Goal: Transaction & Acquisition: Purchase product/service

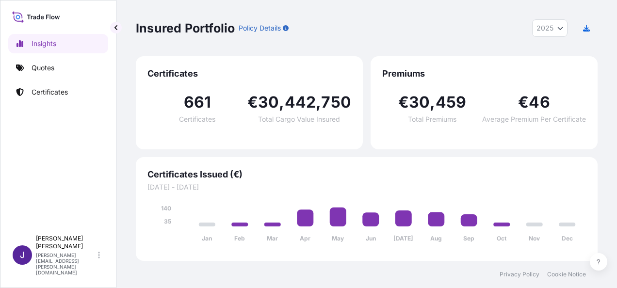
select select "2025"
click at [42, 69] on p "Quotes" at bounding box center [43, 68] width 23 height 10
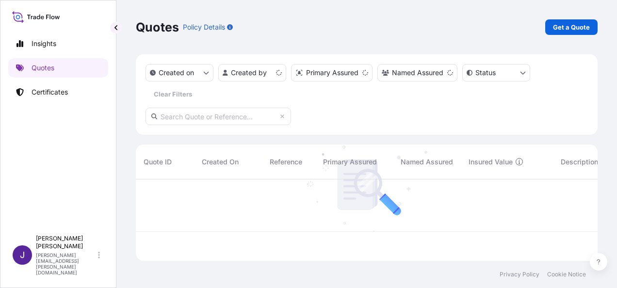
scroll to position [80, 454]
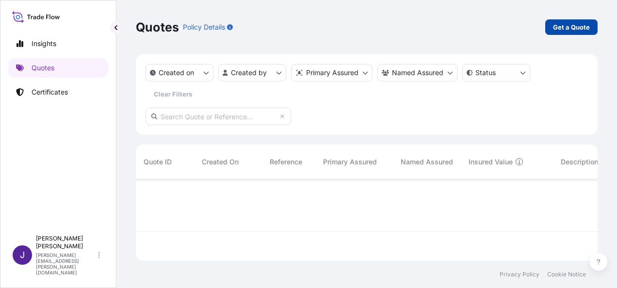
click at [567, 22] on p "Get a Quote" at bounding box center [571, 27] width 37 height 10
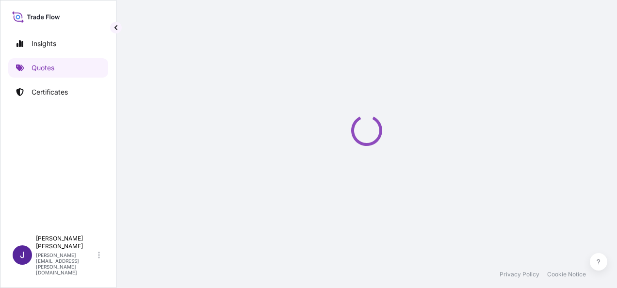
scroll to position [16, 0]
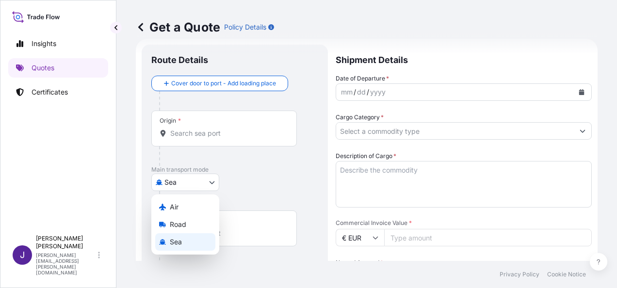
click at [202, 180] on body "Insights Quotes Certificates J [PERSON_NAME] [PERSON_NAME][EMAIL_ADDRESS][PERSO…" at bounding box center [308, 144] width 617 height 288
click at [183, 210] on div "Air" at bounding box center [185, 206] width 60 height 17
select select "Air"
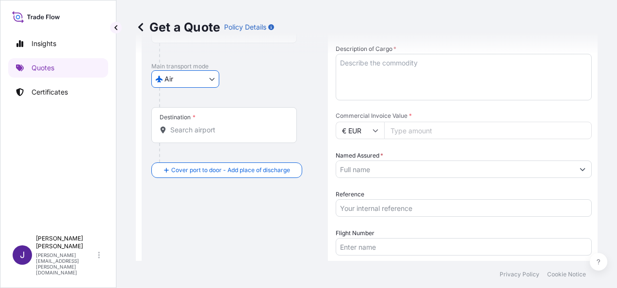
scroll to position [161, 0]
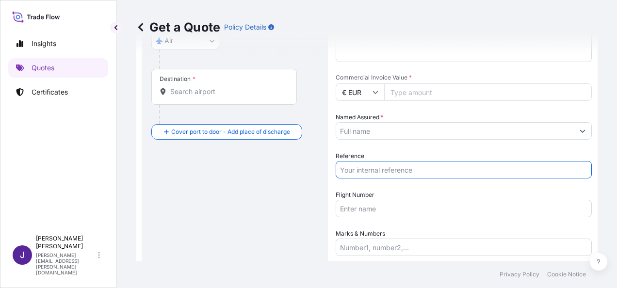
click at [370, 175] on input "Reference" at bounding box center [463, 169] width 256 height 17
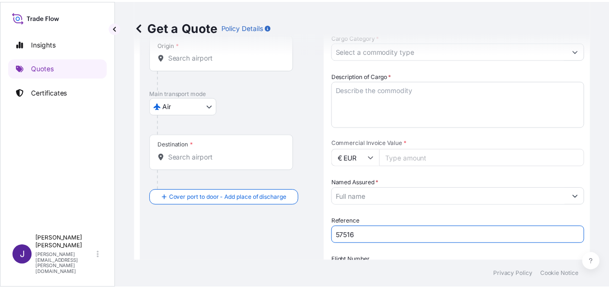
scroll to position [16, 0]
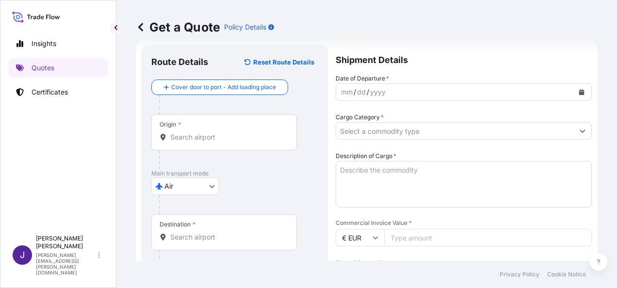
type input "57516"
click at [231, 143] on div "Origin *" at bounding box center [223, 132] width 145 height 36
click at [231, 142] on input "Origin *" at bounding box center [227, 137] width 114 height 10
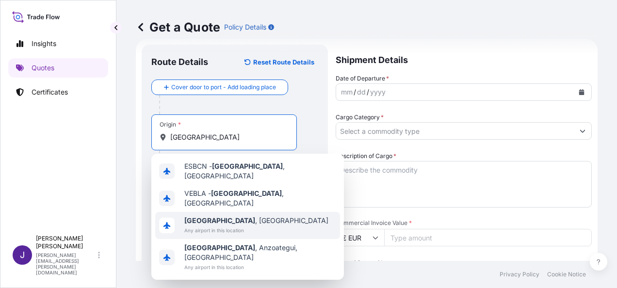
click at [220, 216] on span "[GEOGRAPHIC_DATA] , [GEOGRAPHIC_DATA]" at bounding box center [256, 221] width 144 height 10
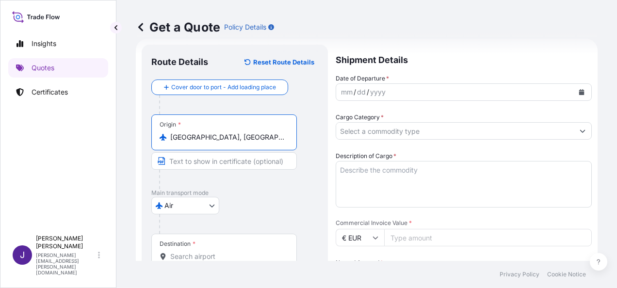
type input "[GEOGRAPHIC_DATA], [GEOGRAPHIC_DATA]"
click at [201, 250] on div "Destination *" at bounding box center [225, 252] width 149 height 36
click at [201, 252] on input "Destination *" at bounding box center [229, 257] width 118 height 10
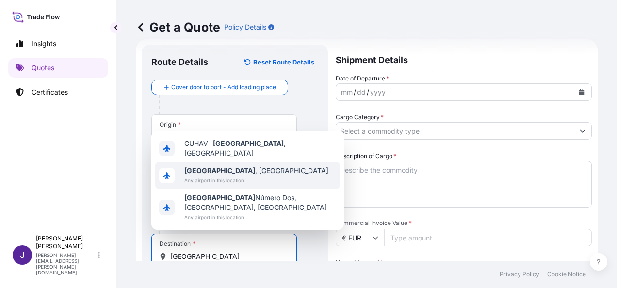
click at [227, 175] on span "[GEOGRAPHIC_DATA] , [GEOGRAPHIC_DATA]" at bounding box center [256, 171] width 144 height 10
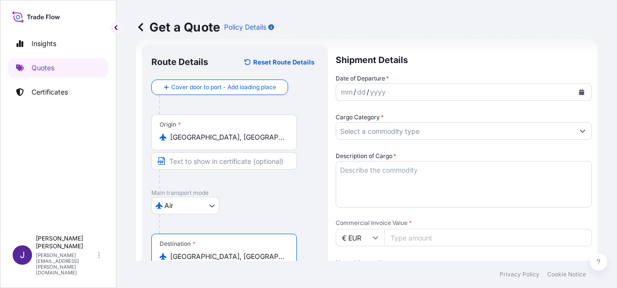
type input "[GEOGRAPHIC_DATA], [GEOGRAPHIC_DATA]"
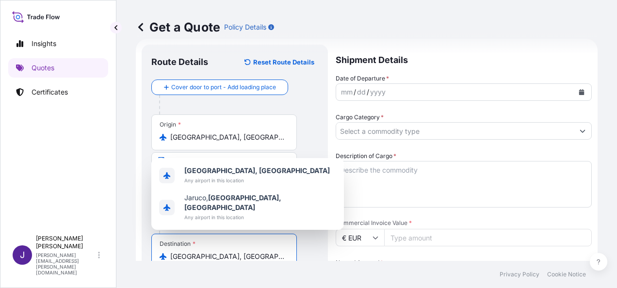
click at [579, 95] on icon "Calendar" at bounding box center [581, 92] width 5 height 6
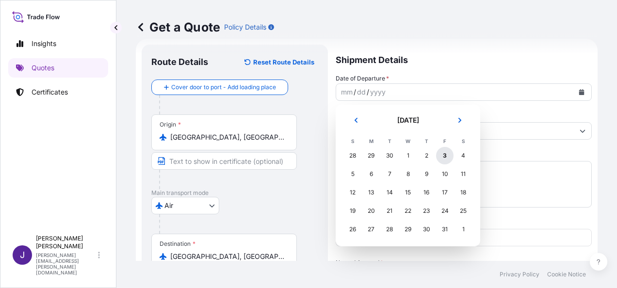
click at [446, 156] on div "3" at bounding box center [444, 155] width 17 height 17
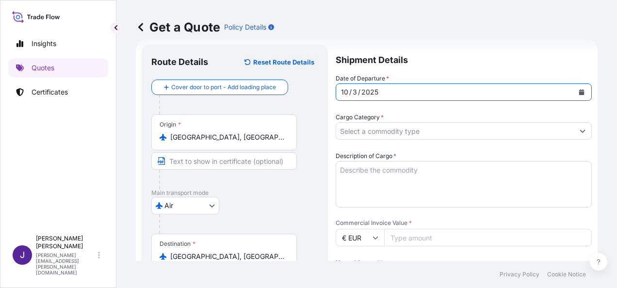
click at [450, 134] on input "Cargo Category *" at bounding box center [455, 130] width 238 height 17
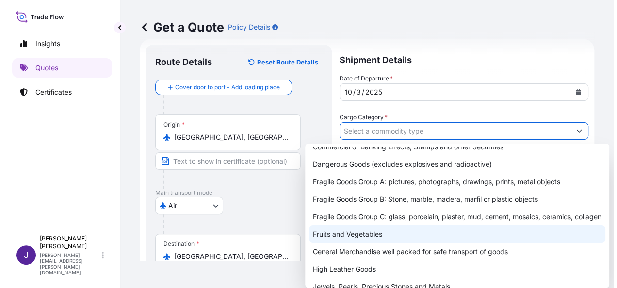
scroll to position [48, 0]
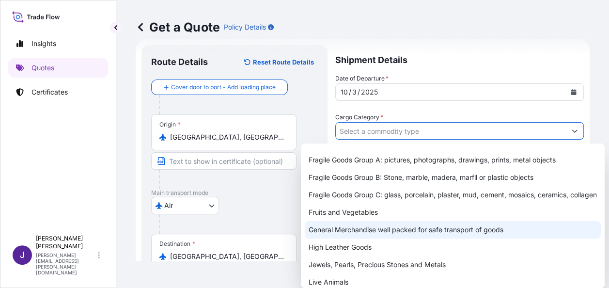
click at [359, 239] on div "General Merchandise well packed for safe transport of goods" at bounding box center [453, 229] width 296 height 17
type input "General Merchandise well packed for safe transport of goods"
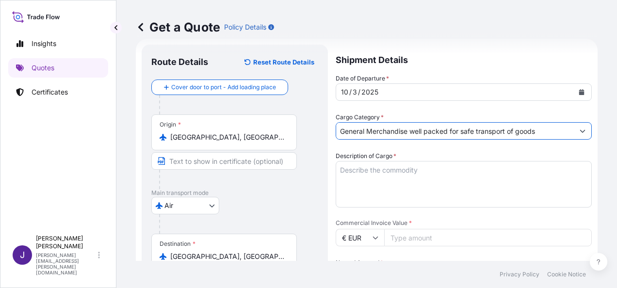
click at [403, 173] on textarea "Description of Cargo *" at bounding box center [463, 184] width 256 height 47
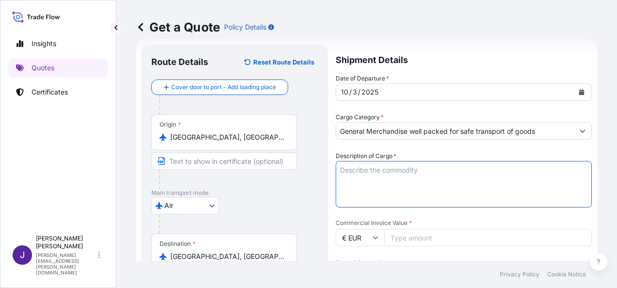
paste textarea "ESTAMPACION CAMISETAS [PERSON_NAME] MERCHANDISING"
type textarea "ESTAMPACION CAMISETAS [PERSON_NAME] MERCHANDISING"
click at [480, 245] on input "Commercial Invoice Value *" at bounding box center [487, 237] width 207 height 17
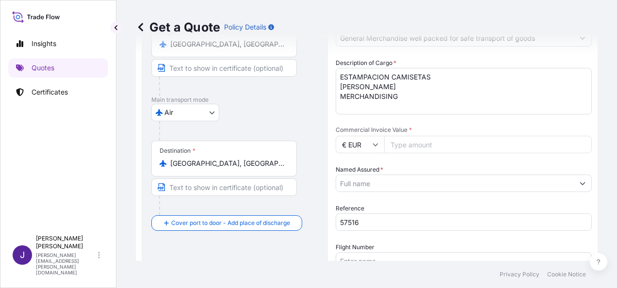
scroll to position [161, 0]
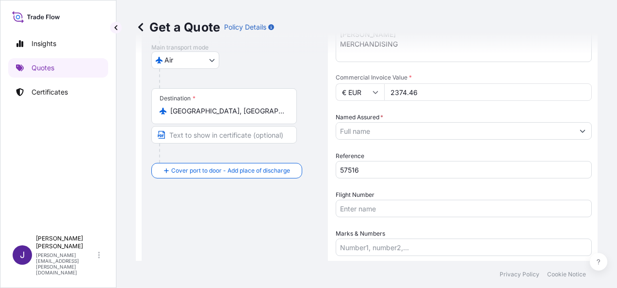
type input "2374.46"
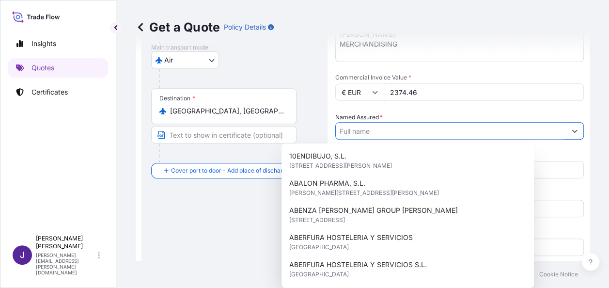
click at [458, 131] on input "Named Assured *" at bounding box center [451, 130] width 230 height 17
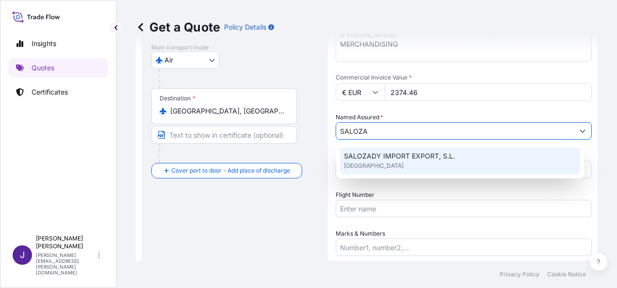
click at [442, 165] on div "SALOZADY IMPORT EXPORT, S.L. [GEOGRAPHIC_DATA]" at bounding box center [460, 160] width 240 height 27
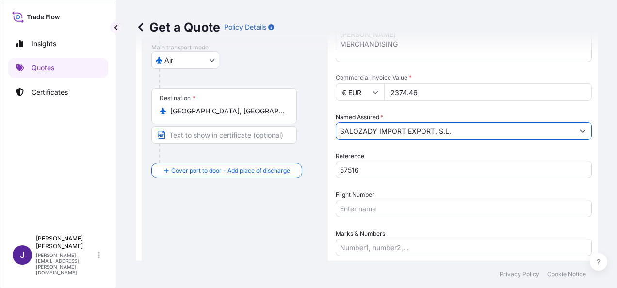
type input "SALOZADY IMPORT EXPORT, S.L."
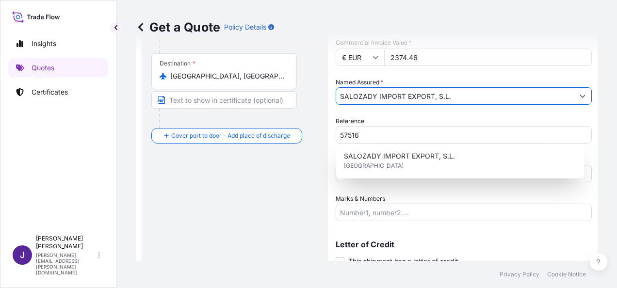
scroll to position [234, 0]
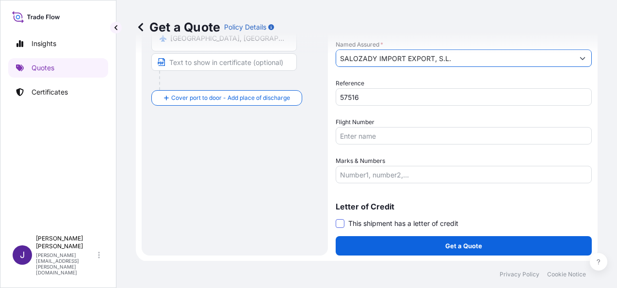
click at [342, 225] on span at bounding box center [339, 223] width 9 height 9
click at [335, 218] on input "This shipment has a letter of credit" at bounding box center [335, 218] width 0 height 0
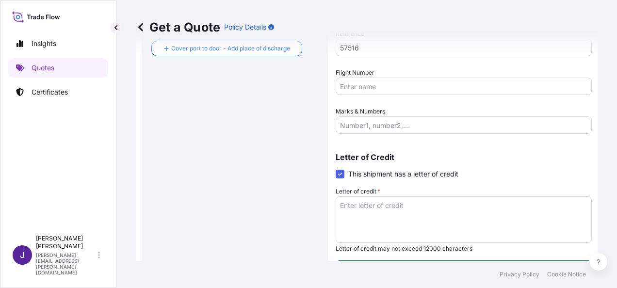
scroll to position [307, 0]
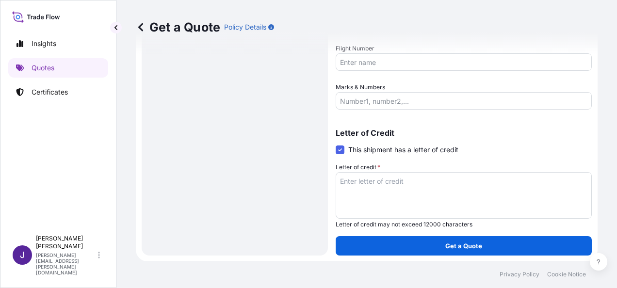
click at [418, 182] on textarea "Letter of credit *" at bounding box center [463, 195] width 256 height 47
paste textarea "SALOZADY IMPORT EXPORT S.L. [STREET_ADDRESS][PERSON_NAME]"
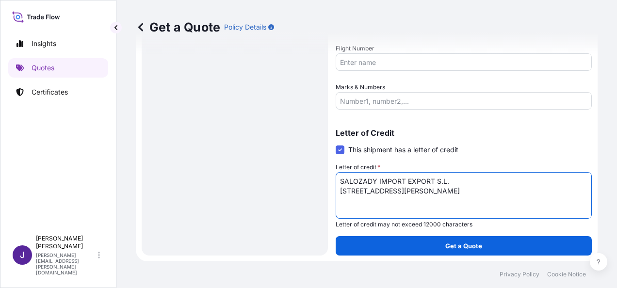
type textarea "SALOZADY IMPORT EXPORT S.L. [STREET_ADDRESS][PERSON_NAME]"
click at [214, 125] on div "Route Details Reset Route Details Cover door to port - Add loading place Place …" at bounding box center [234, 3] width 167 height 483
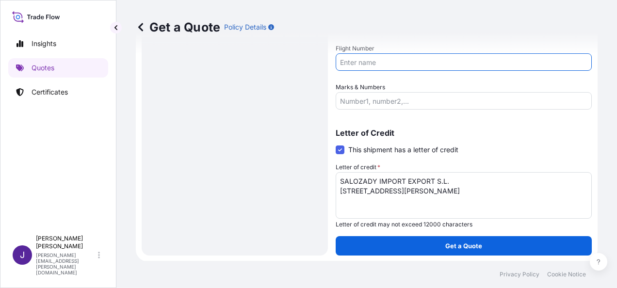
click at [382, 61] on input "Flight Number" at bounding box center [463, 61] width 256 height 17
paste input "EY7878T"
type input "EY7878T"
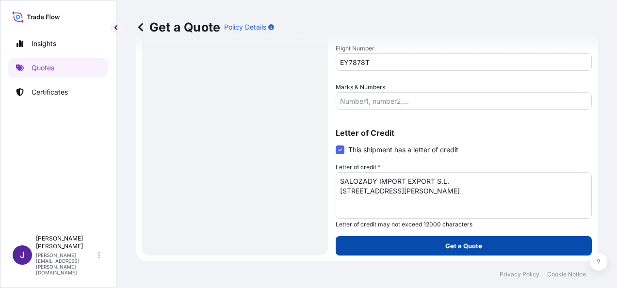
click at [435, 246] on button "Get a Quote" at bounding box center [463, 245] width 256 height 19
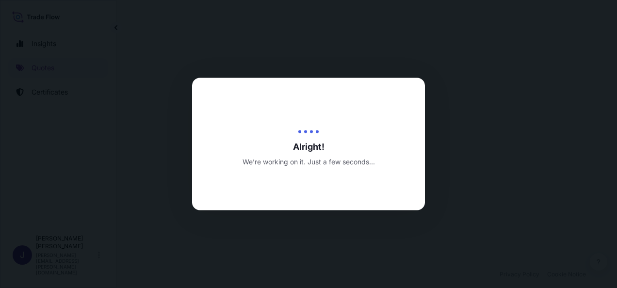
select select "Air"
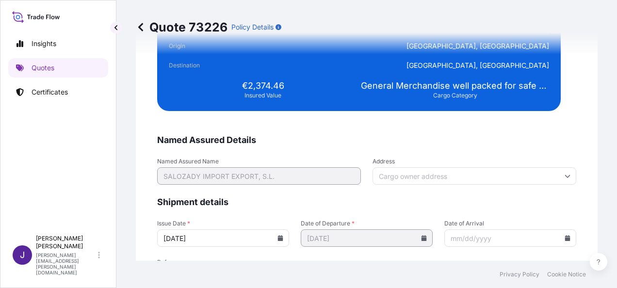
scroll to position [1938, 0]
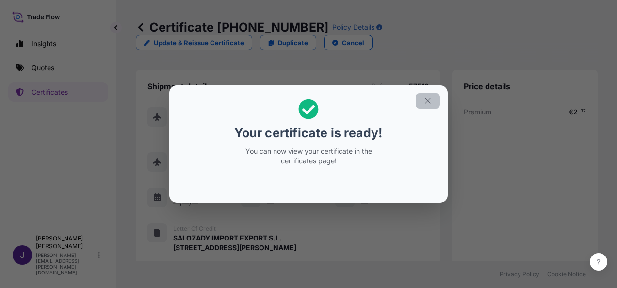
click at [427, 103] on icon "button" at bounding box center [427, 100] width 9 height 9
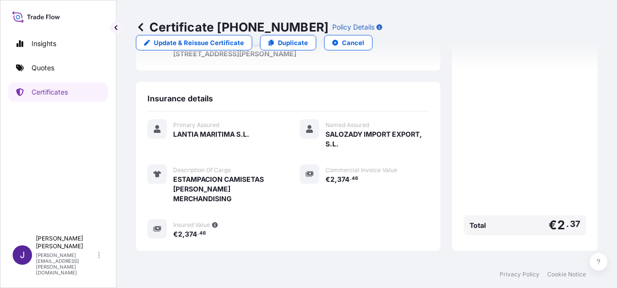
scroll to position [259, 0]
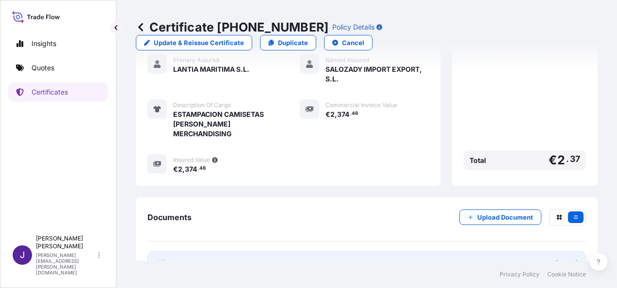
click at [213, 251] on link "PDF Certificate [DATE]" at bounding box center [366, 263] width 438 height 25
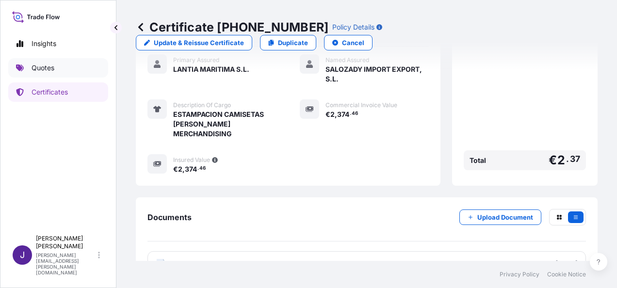
click at [57, 69] on link "Quotes" at bounding box center [58, 67] width 100 height 19
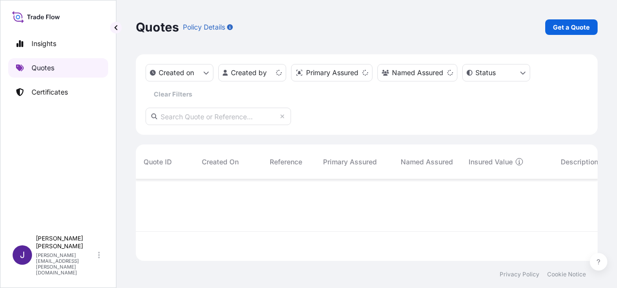
scroll to position [80, 454]
click at [567, 31] on p "Get a Quote" at bounding box center [571, 27] width 37 height 10
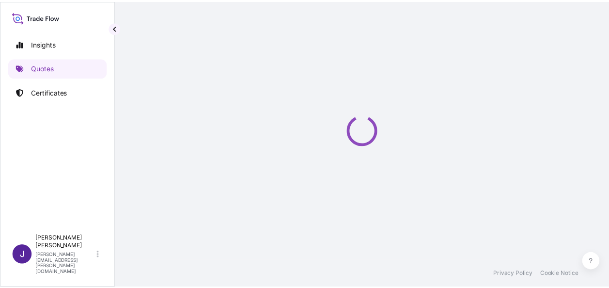
scroll to position [16, 0]
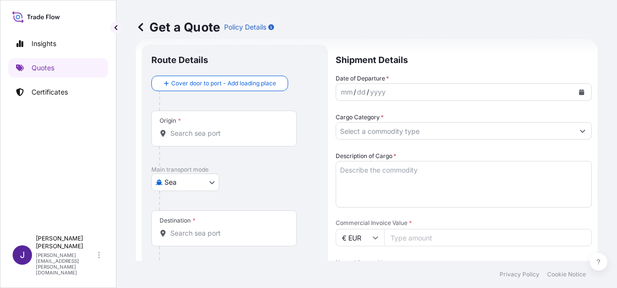
click at [207, 181] on body "Insights Quotes Certificates J [PERSON_NAME] [PERSON_NAME][EMAIL_ADDRESS][PERSO…" at bounding box center [308, 144] width 617 height 288
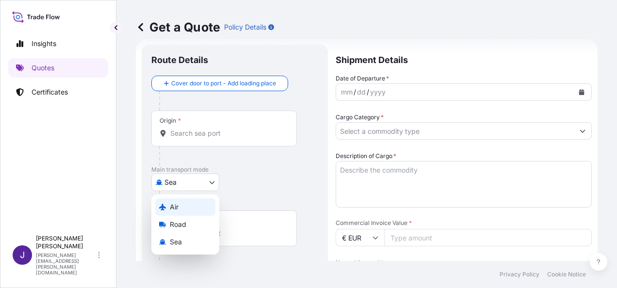
click at [178, 205] on div "Air" at bounding box center [185, 206] width 60 height 17
select select "Air"
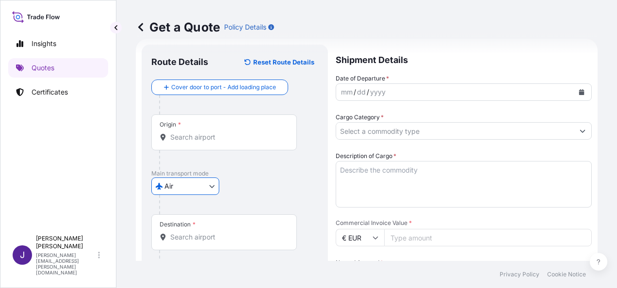
click at [205, 139] on input "Origin *" at bounding box center [227, 137] width 114 height 10
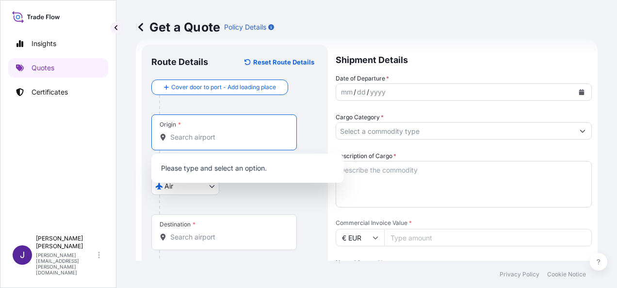
type input "d"
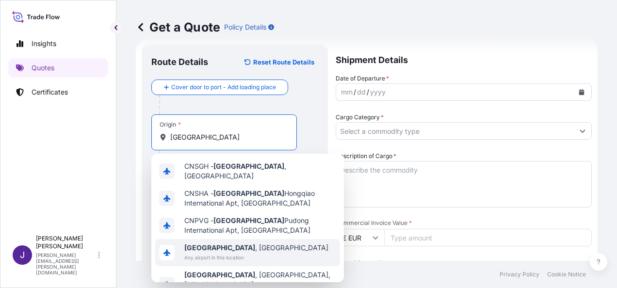
click at [214, 253] on span "Any airport in this location" at bounding box center [256, 258] width 144 height 10
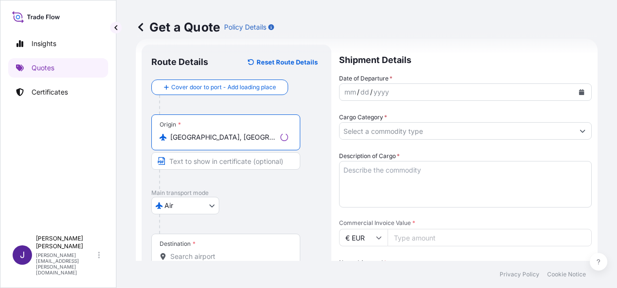
type input "[GEOGRAPHIC_DATA], [GEOGRAPHIC_DATA]"
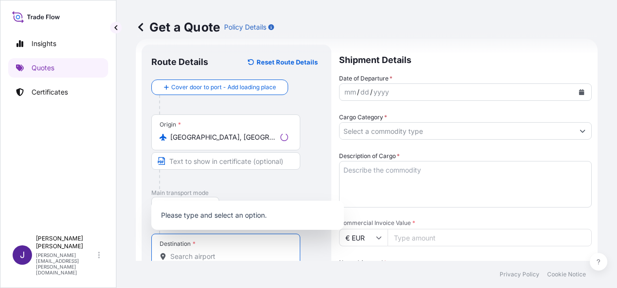
click at [209, 255] on input "Destination *" at bounding box center [229, 257] width 118 height 10
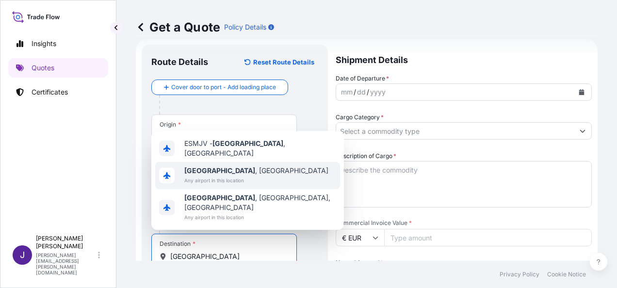
click at [206, 185] on span "Any airport in this location" at bounding box center [256, 180] width 144 height 10
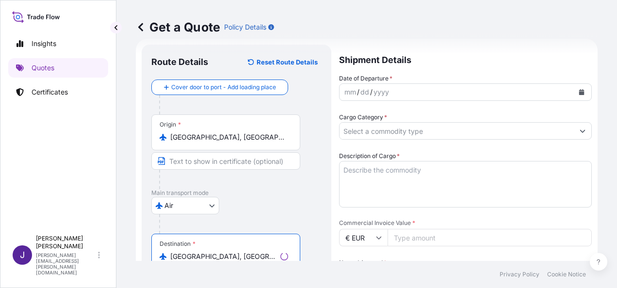
type input "[GEOGRAPHIC_DATA], [GEOGRAPHIC_DATA]"
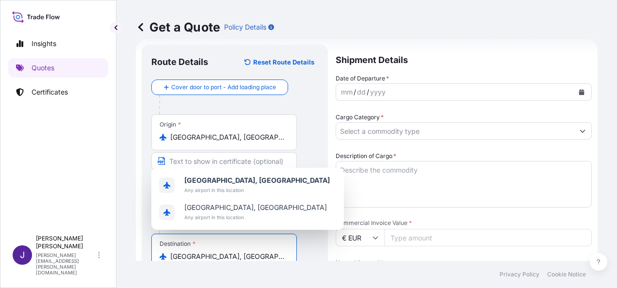
click at [579, 90] on icon "Calendar" at bounding box center [581, 92] width 5 height 6
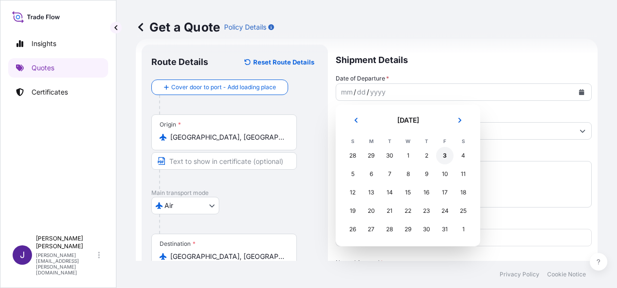
click at [447, 156] on div "3" at bounding box center [444, 155] width 17 height 17
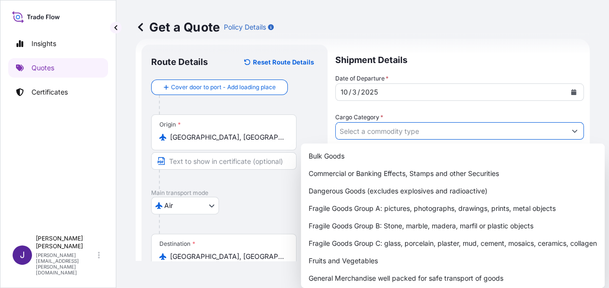
click at [409, 131] on input "Cargo Category *" at bounding box center [451, 130] width 230 height 17
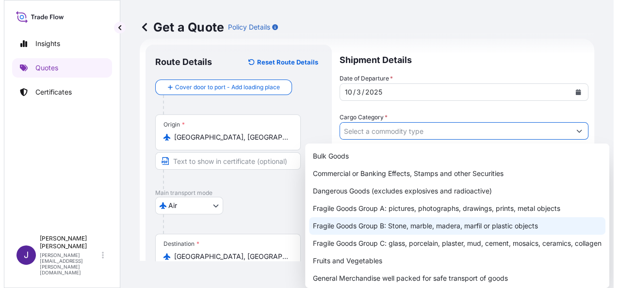
scroll to position [120, 0]
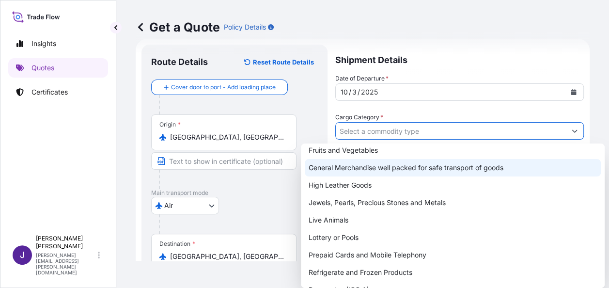
click at [350, 167] on div "General Merchandise well packed for safe transport of goods" at bounding box center [453, 167] width 296 height 17
type input "General Merchandise well packed for safe transport of goods"
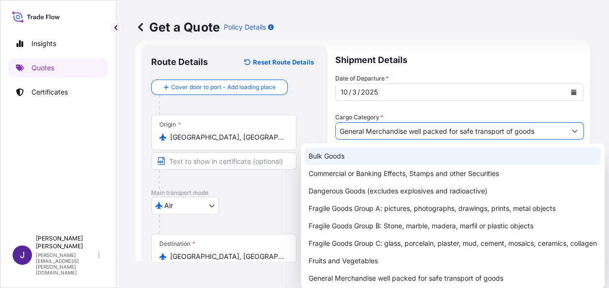
click at [445, 36] on div "Get a Quote Policy Details" at bounding box center [363, 27] width 454 height 54
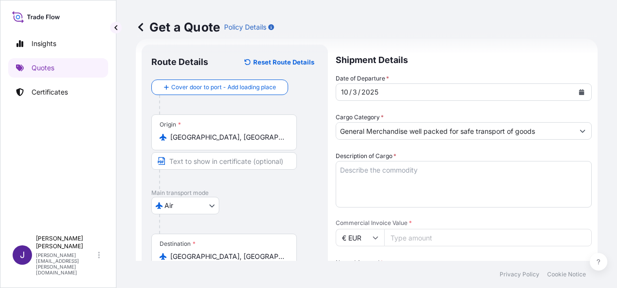
click at [390, 171] on textarea "Description of Cargo *" at bounding box center [463, 184] width 256 height 47
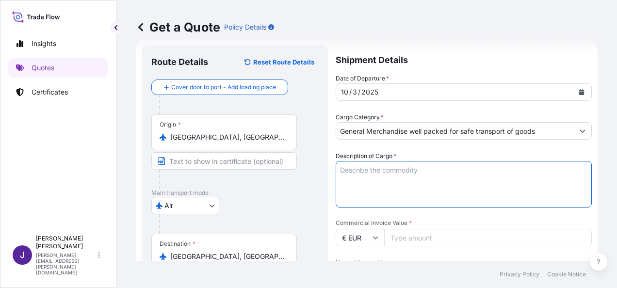
paste textarea "REPUESTOS DE AUTOMOVIL"
type textarea "REPUESTOS DE AUTOMOVIL"
click at [412, 241] on input "Commercial Invoice Value *" at bounding box center [487, 237] width 207 height 17
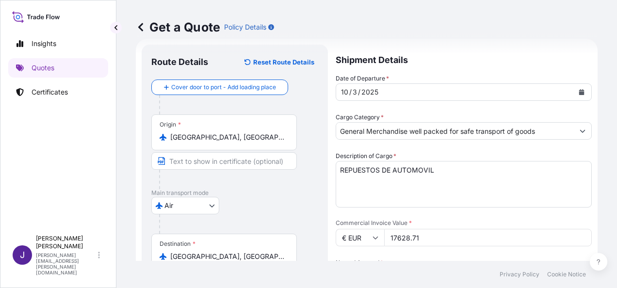
type input "17628.71"
click at [302, 220] on div at bounding box center [238, 223] width 159 height 19
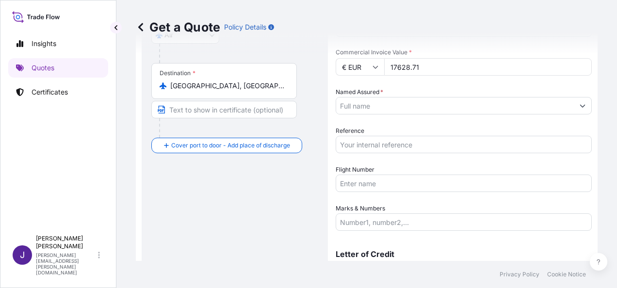
scroll to position [209, 0]
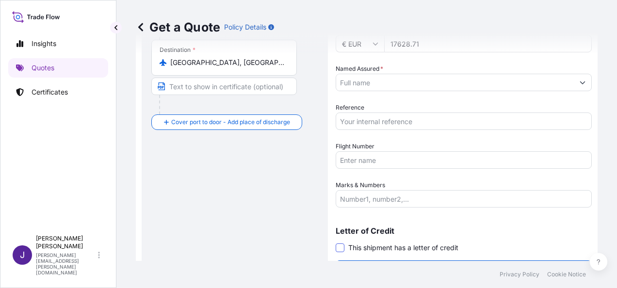
click at [343, 247] on span at bounding box center [339, 247] width 9 height 9
click at [335, 242] on input "This shipment has a letter of credit" at bounding box center [335, 242] width 0 height 0
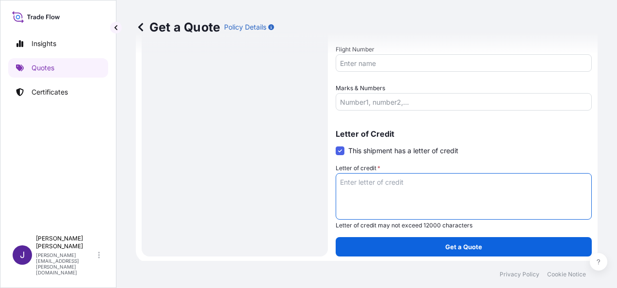
click at [383, 185] on textarea "Letter of credit *" at bounding box center [463, 196] width 256 height 47
paste textarea "TECNODIESEL [STREET_ADDRESS][PERSON_NAME]"
type textarea "TECNODIESEL [STREET_ADDRESS][PERSON_NAME]"
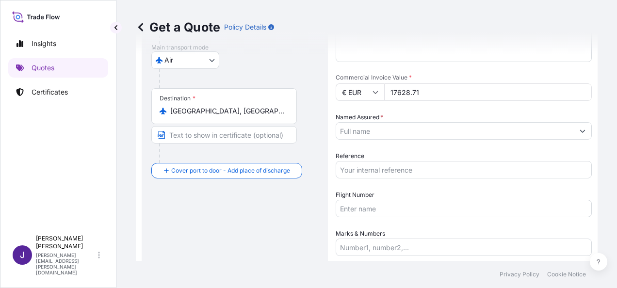
click at [379, 172] on input "Reference" at bounding box center [463, 169] width 256 height 17
type input "57792"
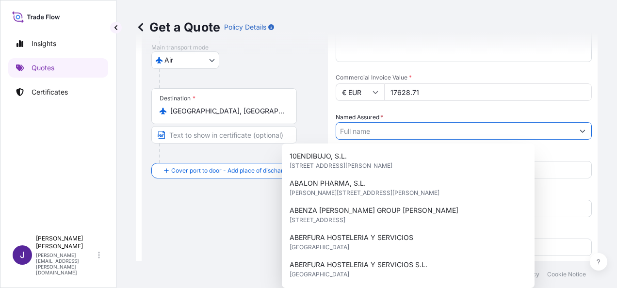
click at [376, 129] on input "Named Assured *" at bounding box center [455, 130] width 238 height 17
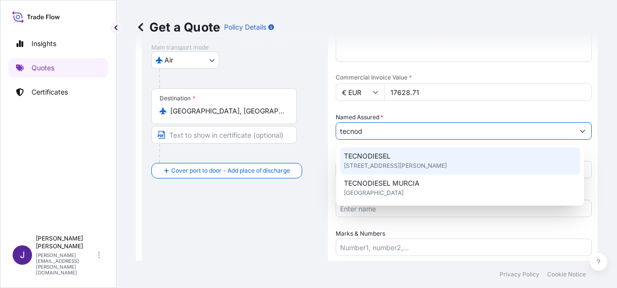
click at [390, 164] on span "[STREET_ADDRESS][PERSON_NAME]" at bounding box center [395, 166] width 103 height 10
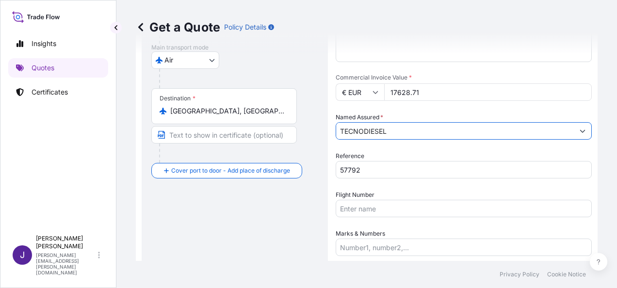
type input "TECNODIESEL"
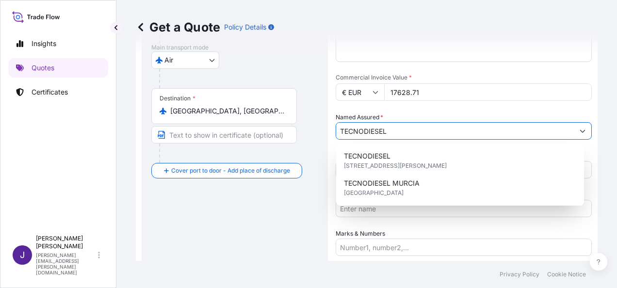
click at [220, 243] on div "Route Details Reset Route Details Cover door to port - Add loading place Place …" at bounding box center [234, 150] width 167 height 483
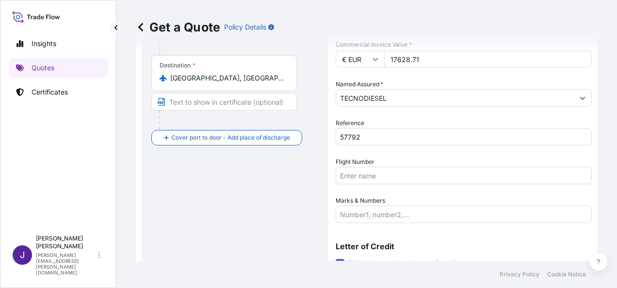
scroll to position [307, 0]
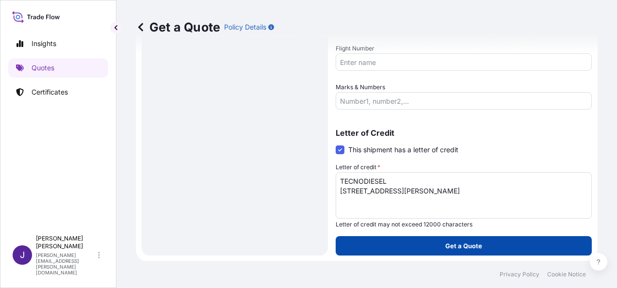
click at [449, 245] on p "Get a Quote" at bounding box center [463, 246] width 37 height 10
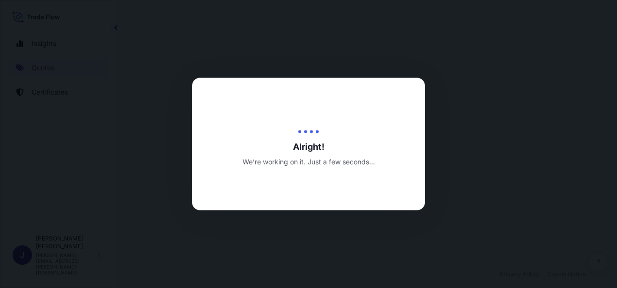
select select "Air"
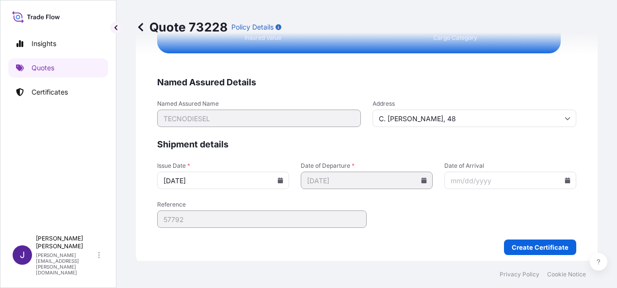
scroll to position [1979, 0]
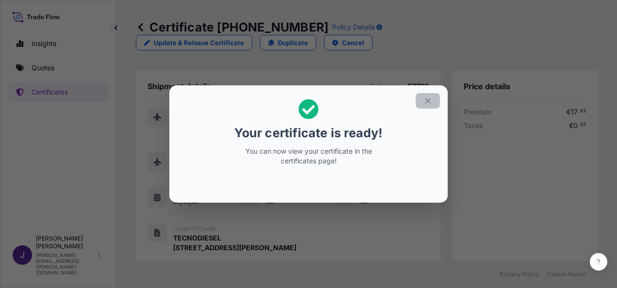
click at [430, 105] on icon "button" at bounding box center [427, 100] width 9 height 9
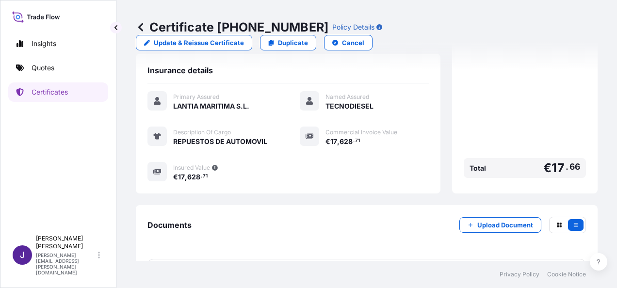
scroll to position [230, 0]
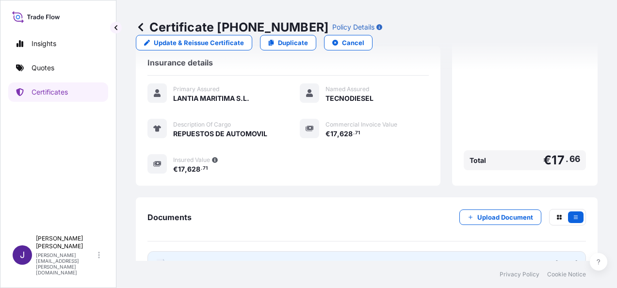
click at [254, 251] on link "PDF Certificate [DATE]" at bounding box center [366, 263] width 438 height 25
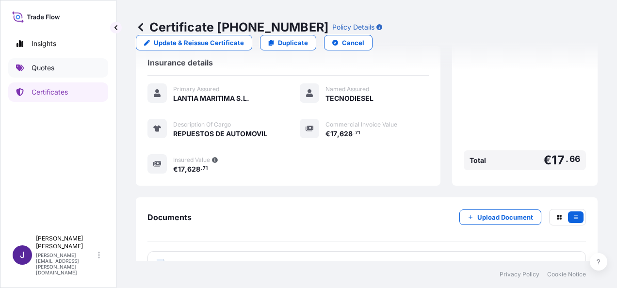
click at [49, 65] on p "Quotes" at bounding box center [43, 68] width 23 height 10
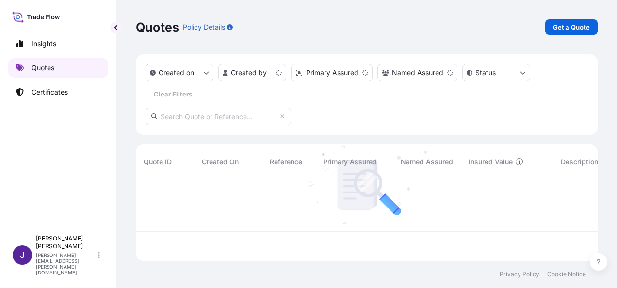
scroll to position [80, 454]
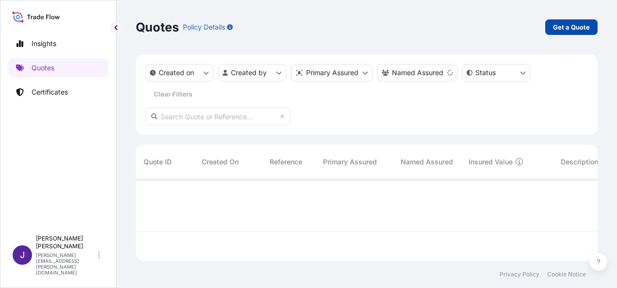
click at [579, 28] on p "Get a Quote" at bounding box center [571, 27] width 37 height 10
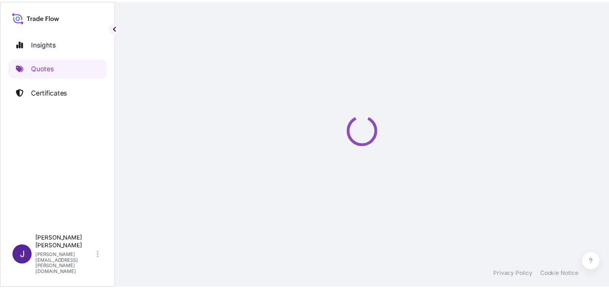
scroll to position [16, 0]
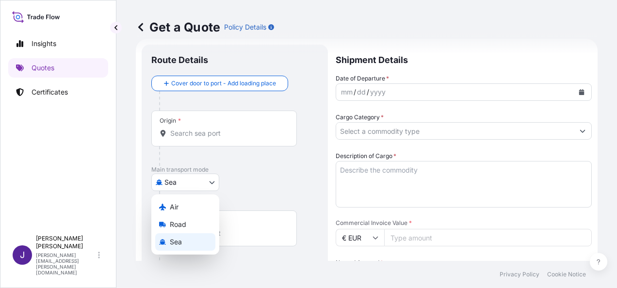
click at [202, 183] on body "Insights Quotes Certificates J [PERSON_NAME] [PERSON_NAME][EMAIL_ADDRESS][PERSO…" at bounding box center [308, 144] width 617 height 288
click at [184, 205] on div "Air" at bounding box center [185, 206] width 60 height 17
select select "Air"
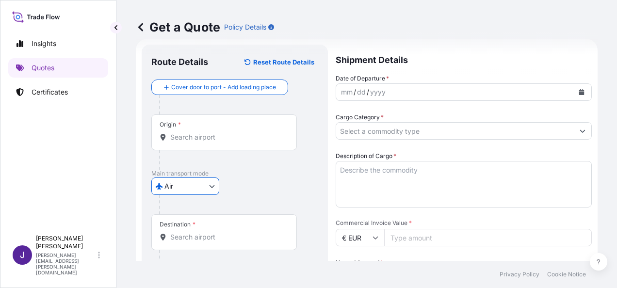
click at [231, 142] on div "Origin *" at bounding box center [223, 132] width 145 height 36
click at [231, 142] on input "Origin *" at bounding box center [227, 137] width 114 height 10
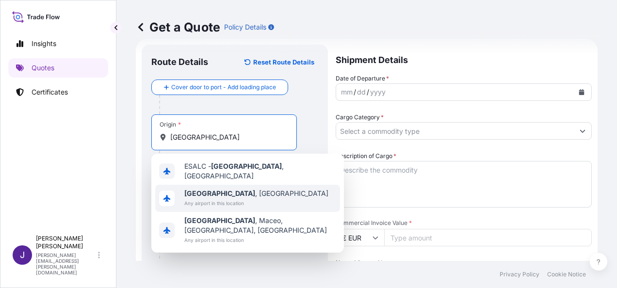
click at [232, 200] on span "Any airport in this location" at bounding box center [256, 203] width 144 height 10
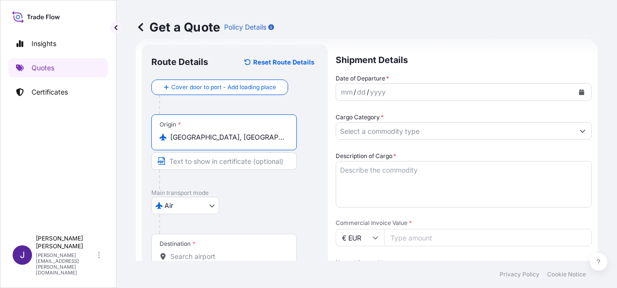
type input "[GEOGRAPHIC_DATA], [GEOGRAPHIC_DATA]"
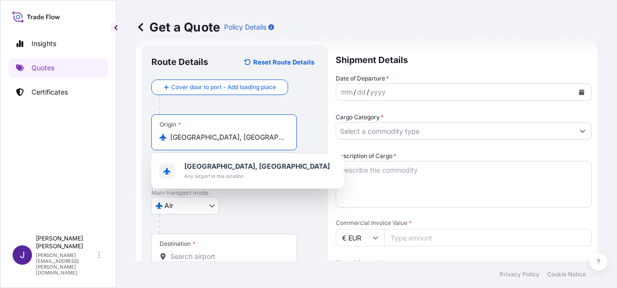
click at [218, 254] on input "Destination *" at bounding box center [227, 257] width 114 height 10
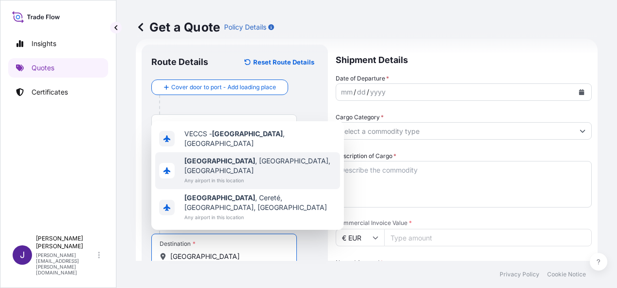
click at [236, 185] on span "Any airport in this location" at bounding box center [260, 180] width 152 height 10
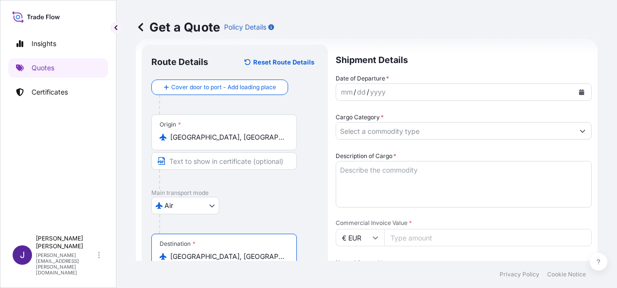
type input "[GEOGRAPHIC_DATA], [GEOGRAPHIC_DATA], [GEOGRAPHIC_DATA]"
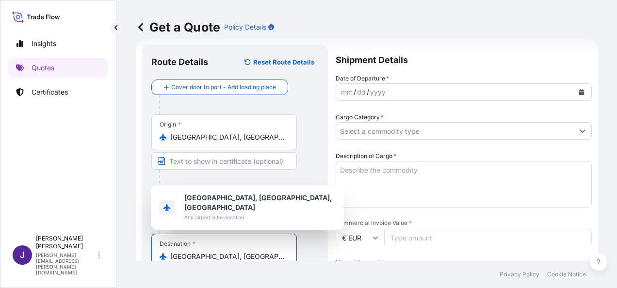
click at [579, 93] on icon "Calendar" at bounding box center [581, 92] width 5 height 6
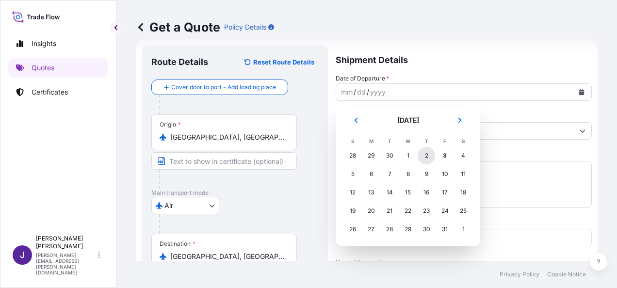
click at [429, 156] on div "2" at bounding box center [425, 155] width 17 height 17
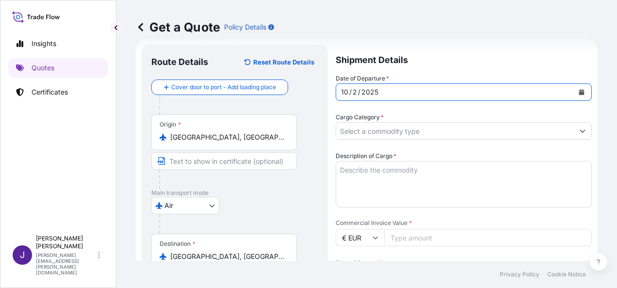
click at [427, 133] on input "Cargo Category *" at bounding box center [455, 130] width 238 height 17
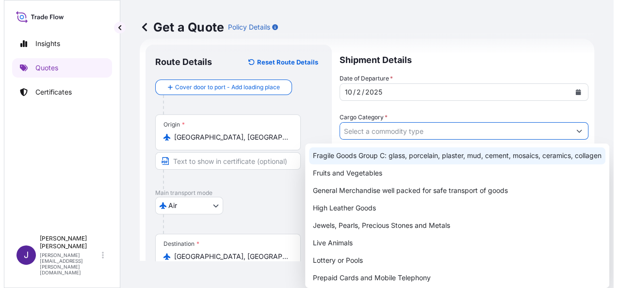
scroll to position [97, 0]
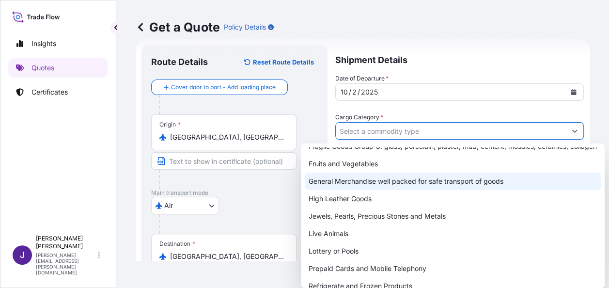
click at [373, 190] on div "General Merchandise well packed for safe transport of goods" at bounding box center [453, 181] width 296 height 17
type input "General Merchandise well packed for safe transport of goods"
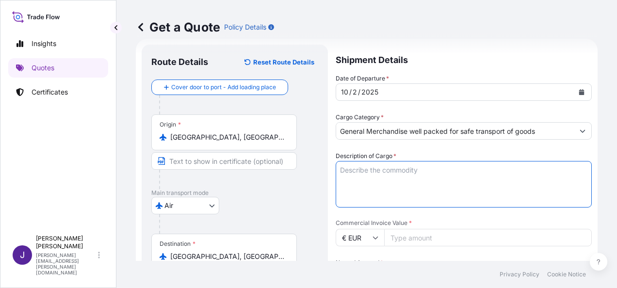
click at [382, 174] on textarea "Description of Cargo *" at bounding box center [463, 184] width 256 height 47
click at [369, 166] on textarea "Description of Cargo *" at bounding box center [463, 184] width 256 height 47
paste textarea "DATAFONOS"
type textarea "DATAFONOS"
click at [459, 236] on input "Commercial Invoice Value *" at bounding box center [487, 237] width 207 height 17
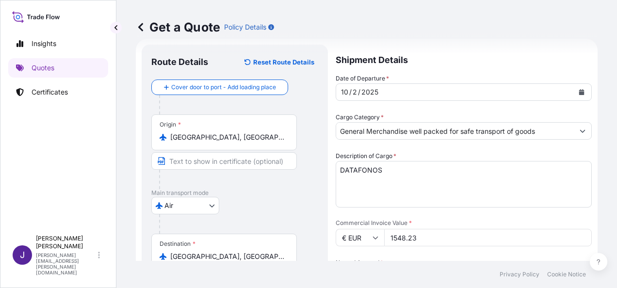
type input "1548.23"
click at [399, 184] on textarea "DATAFONOS" at bounding box center [463, 184] width 256 height 47
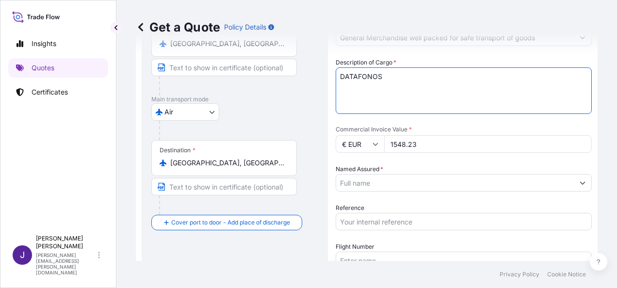
scroll to position [112, 0]
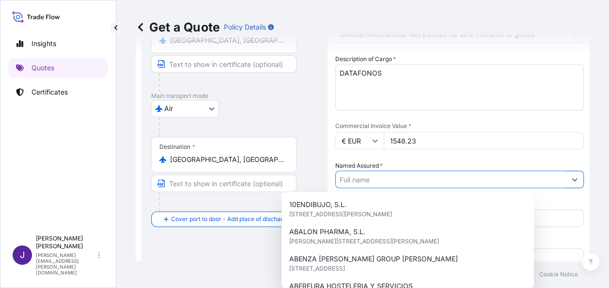
click at [364, 176] on input "Named Assured *" at bounding box center [451, 179] width 230 height 17
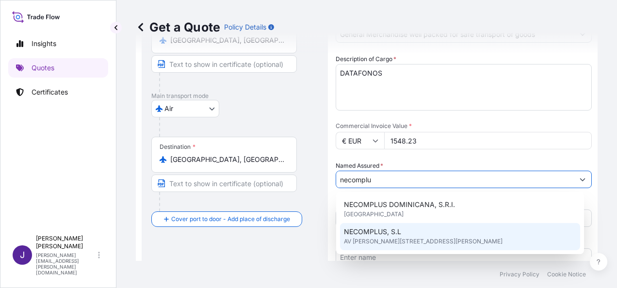
click at [386, 236] on span "NECOMPLUS, S.L" at bounding box center [372, 232] width 57 height 10
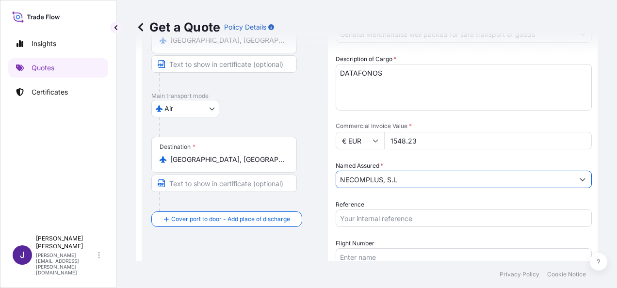
type input "NECOMPLUS, S.L"
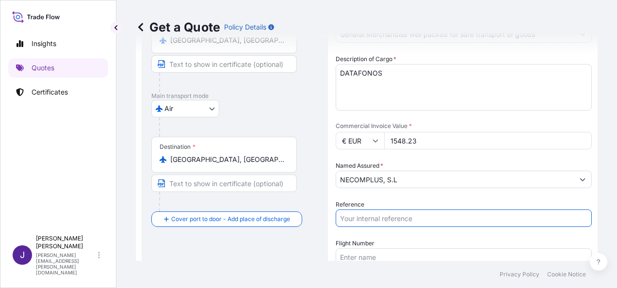
click at [383, 216] on input "Reference" at bounding box center [463, 217] width 256 height 17
type input "57599"
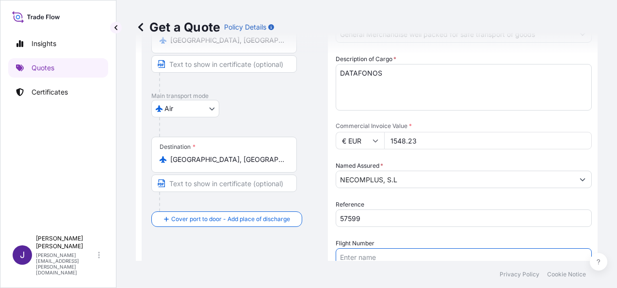
drag, startPoint x: 343, startPoint y: 254, endPoint x: 380, endPoint y: 273, distance: 41.6
click at [343, 254] on input "Flight Number" at bounding box center [463, 256] width 256 height 17
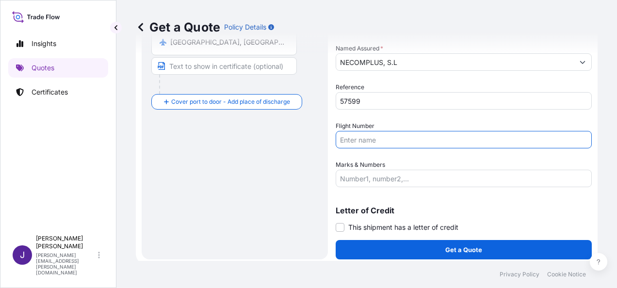
scroll to position [234, 0]
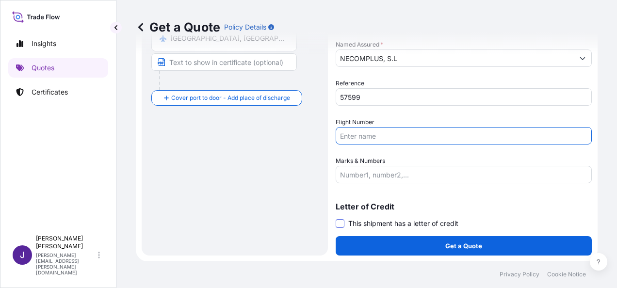
click at [339, 220] on span at bounding box center [339, 223] width 9 height 9
click at [335, 218] on input "This shipment has a letter of credit" at bounding box center [335, 218] width 0 height 0
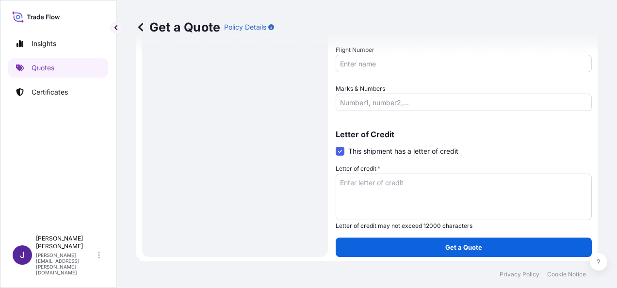
scroll to position [307, 0]
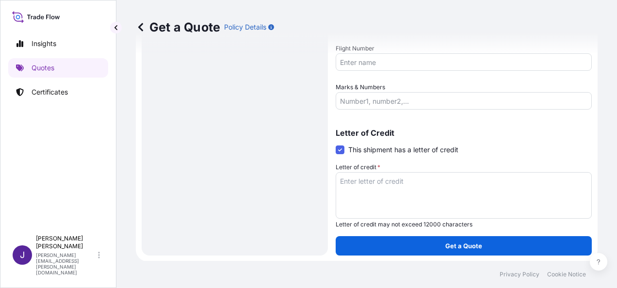
click at [415, 185] on textarea "Letter of credit *" at bounding box center [463, 195] width 256 height 47
paste textarea "NECOMPLUS AVDA. [PERSON_NAME] 19 - EDF- CORFU"
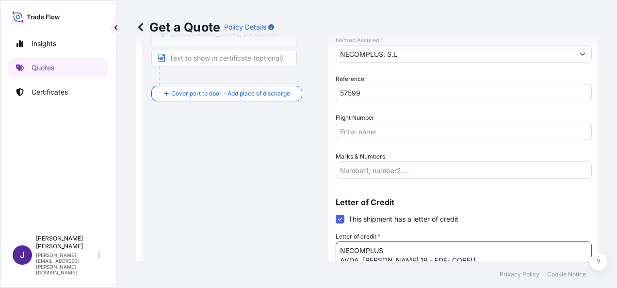
scroll to position [242, 0]
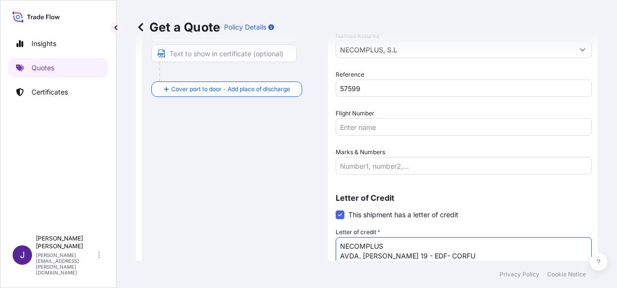
type textarea "NECOMPLUS AVDA. [PERSON_NAME] 19 - EDF- CORFU"
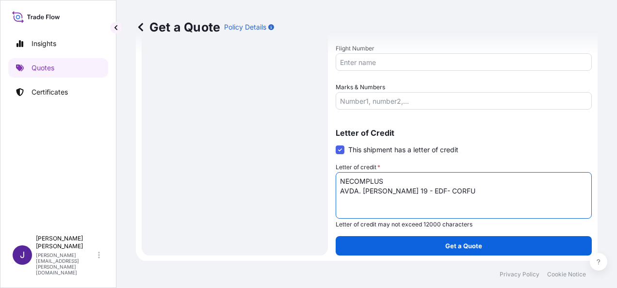
scroll to position [307, 0]
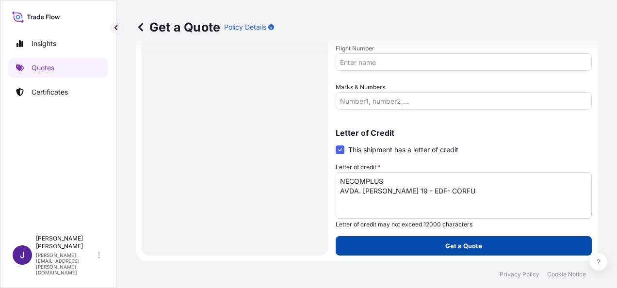
click at [446, 248] on p "Get a Quote" at bounding box center [463, 246] width 37 height 10
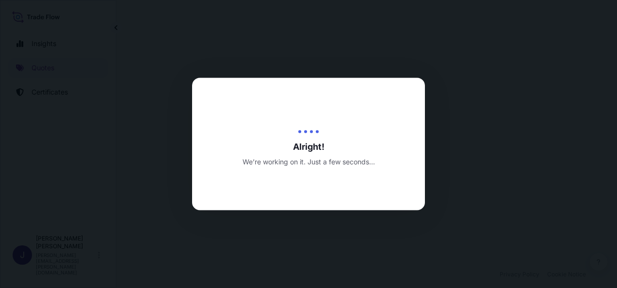
select select "Air"
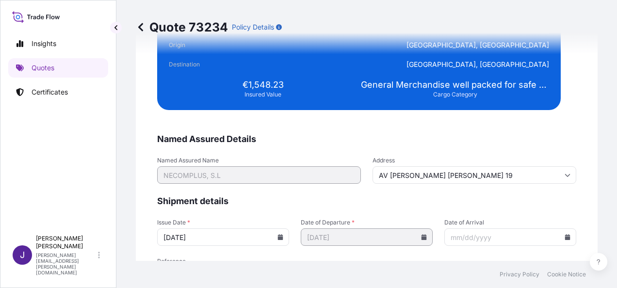
scroll to position [1952, 0]
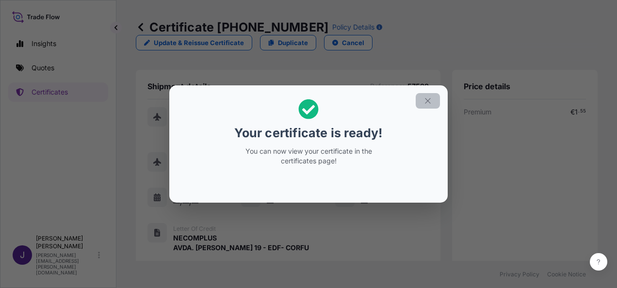
click at [423, 100] on button "button" at bounding box center [427, 101] width 24 height 16
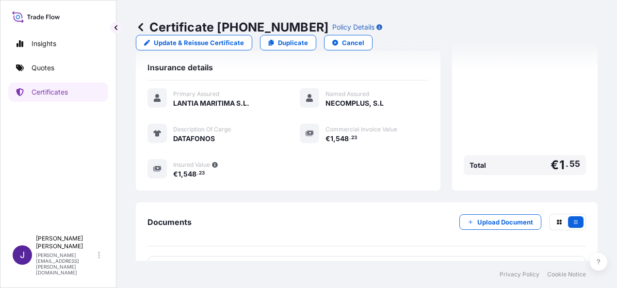
scroll to position [239, 0]
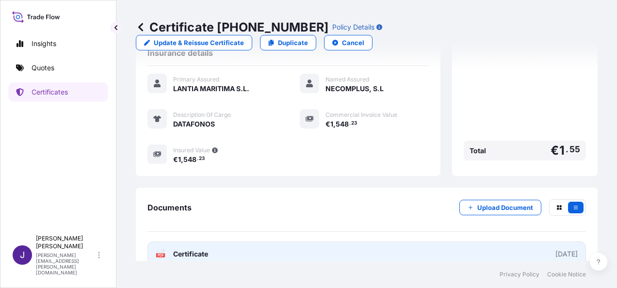
click at [326, 241] on link "PDF Certificate [DATE]" at bounding box center [366, 253] width 438 height 25
